Goal: Task Accomplishment & Management: Complete application form

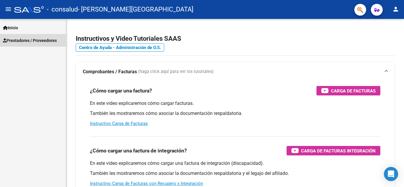
click at [45, 41] on span "Prestadores / Proveedores" at bounding box center [30, 40] width 54 height 7
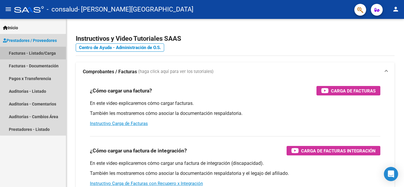
click at [45, 57] on link "Facturas - Listado/Carga" at bounding box center [33, 53] width 66 height 13
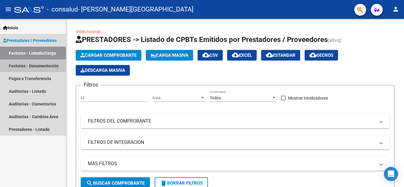
click at [43, 64] on link "Facturas - Documentación" at bounding box center [33, 65] width 66 height 13
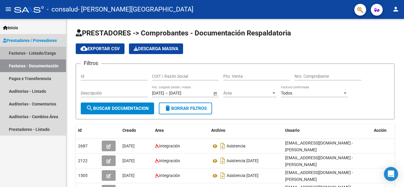
click at [37, 53] on link "Facturas - Listado/Carga" at bounding box center [33, 53] width 66 height 13
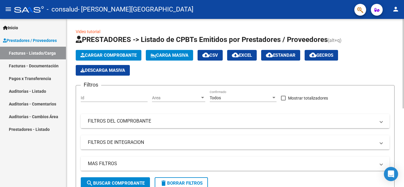
click at [146, 122] on mat-panel-title "FILTROS DEL COMPROBANTE" at bounding box center [232, 121] width 288 height 7
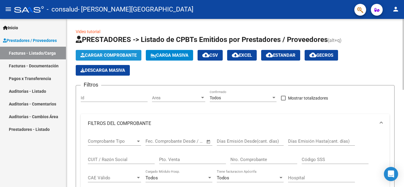
click at [121, 54] on span "Cargar Comprobante" at bounding box center [109, 55] width 56 height 5
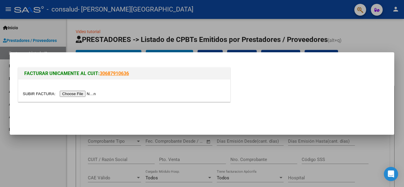
click at [78, 94] on input "file" at bounding box center [60, 94] width 75 height 6
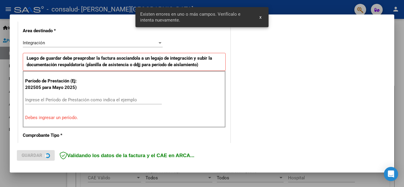
scroll to position [134, 0]
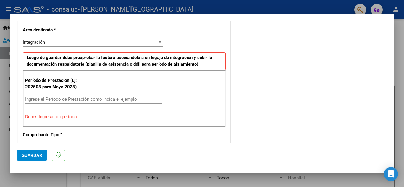
click at [70, 101] on input "Ingrese el Período de Prestación como indica el ejemplo" at bounding box center [93, 99] width 137 height 5
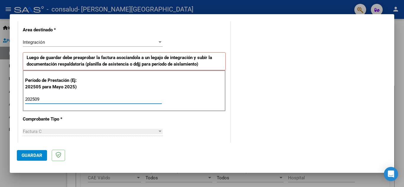
type input "202509"
click at [38, 130] on span "Factura C" at bounding box center [32, 131] width 19 height 5
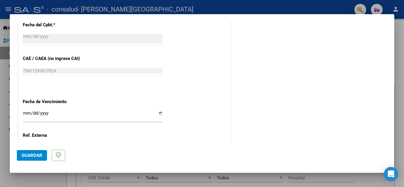
scroll to position [371, 0]
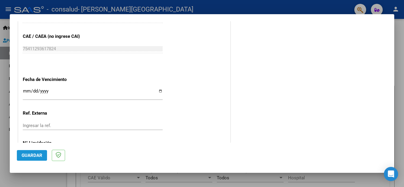
click at [25, 153] on button "Guardar" at bounding box center [32, 155] width 30 height 11
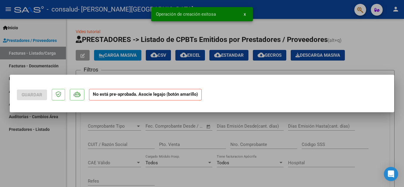
scroll to position [0, 0]
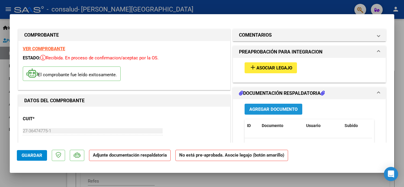
click at [262, 108] on span "Agregar Documento" at bounding box center [274, 109] width 48 height 5
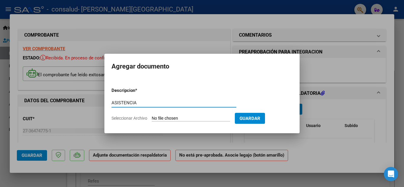
type input "ASISTENCIA"
click at [173, 118] on input "Seleccionar Archivo" at bounding box center [191, 119] width 78 height 6
type input "C:\fakepath\SEPTIEMBRE [PERSON_NAME][GEOGRAPHIC_DATA]pdf"
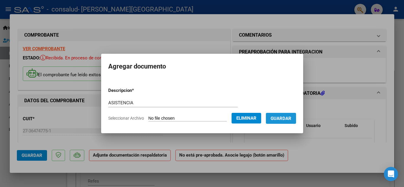
click at [284, 123] on button "Guardar" at bounding box center [281, 118] width 30 height 11
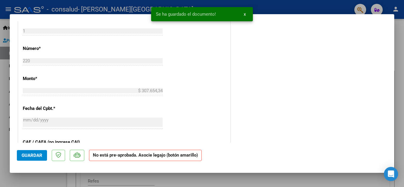
scroll to position [299, 0]
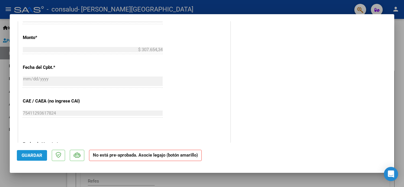
click at [24, 157] on span "Guardar" at bounding box center [32, 155] width 21 height 5
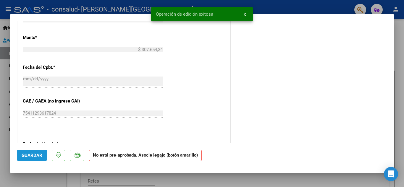
click at [24, 157] on span "Guardar" at bounding box center [32, 155] width 21 height 5
click at [100, 155] on strong "No está pre-aprobada. Asocie legajo (botón amarillo)" at bounding box center [145, 156] width 113 height 12
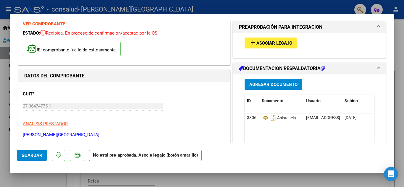
scroll to position [22, 0]
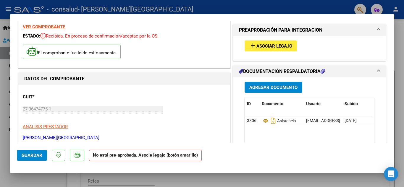
click at [284, 28] on h1 "PREAPROBACIÓN PARA INTEGRACION" at bounding box center [280, 30] width 83 height 7
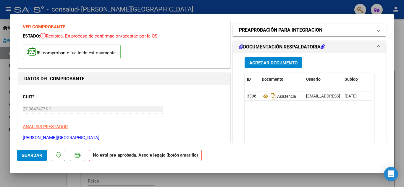
click at [284, 28] on h1 "PREAPROBACIÓN PARA INTEGRACION" at bounding box center [280, 30] width 83 height 7
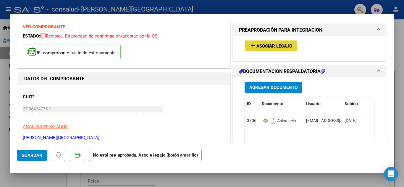
click at [257, 46] on span "Asociar Legajo" at bounding box center [275, 46] width 36 height 5
click at [401, 93] on div at bounding box center [202, 93] width 404 height 187
type input "$ 0,00"
